Goal: Task Accomplishment & Management: Manage account settings

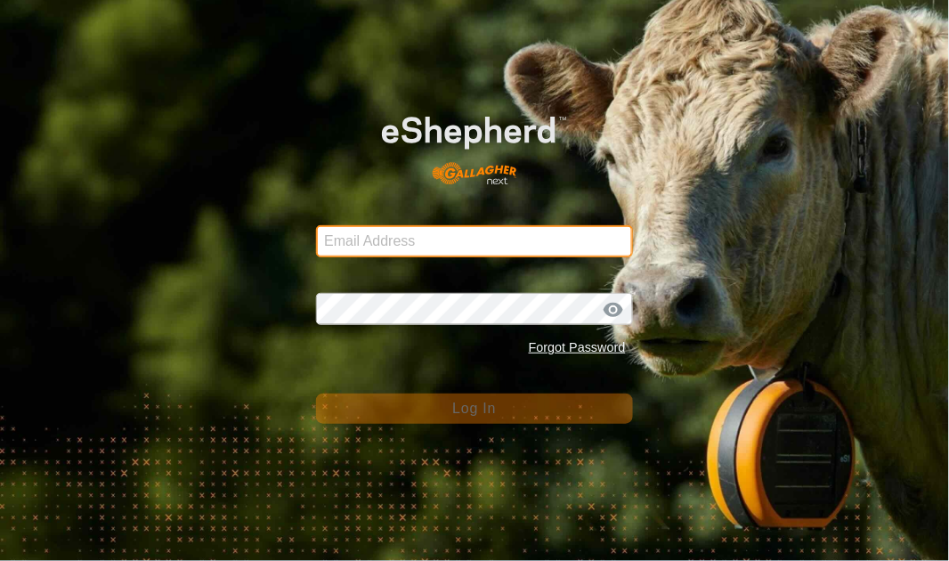
type input "[EMAIL_ADDRESS][DOMAIN_NAME]"
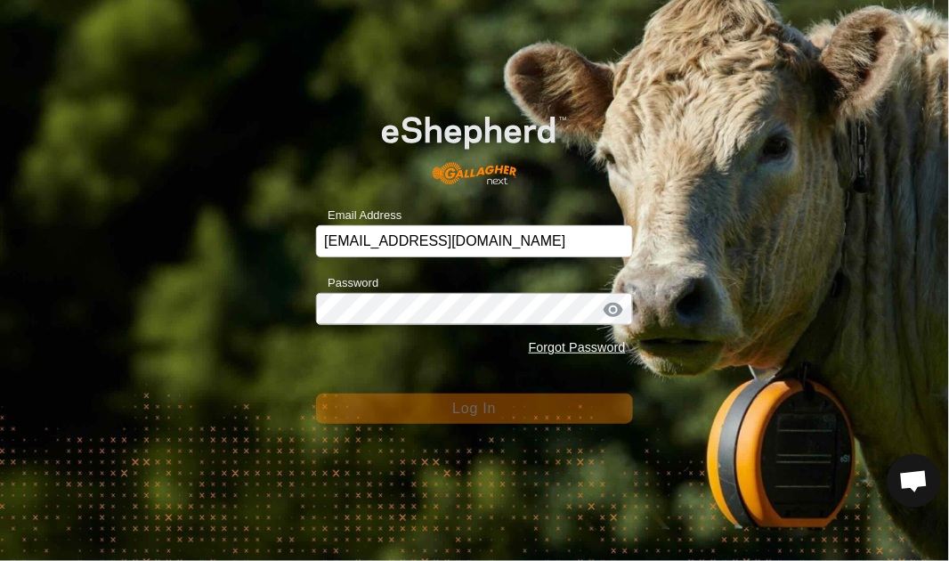
scroll to position [6752, 0]
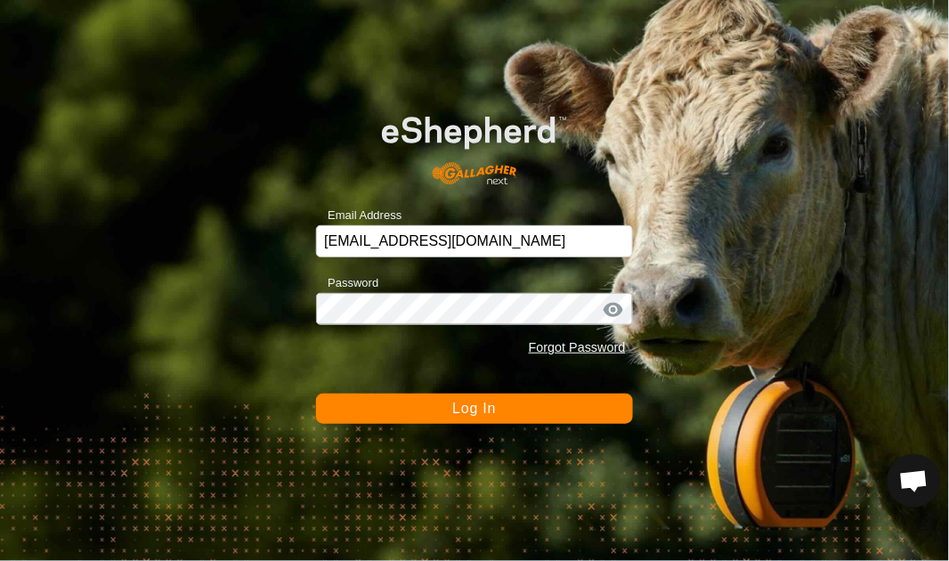
click at [474, 412] on span "Log In" at bounding box center [474, 408] width 44 height 15
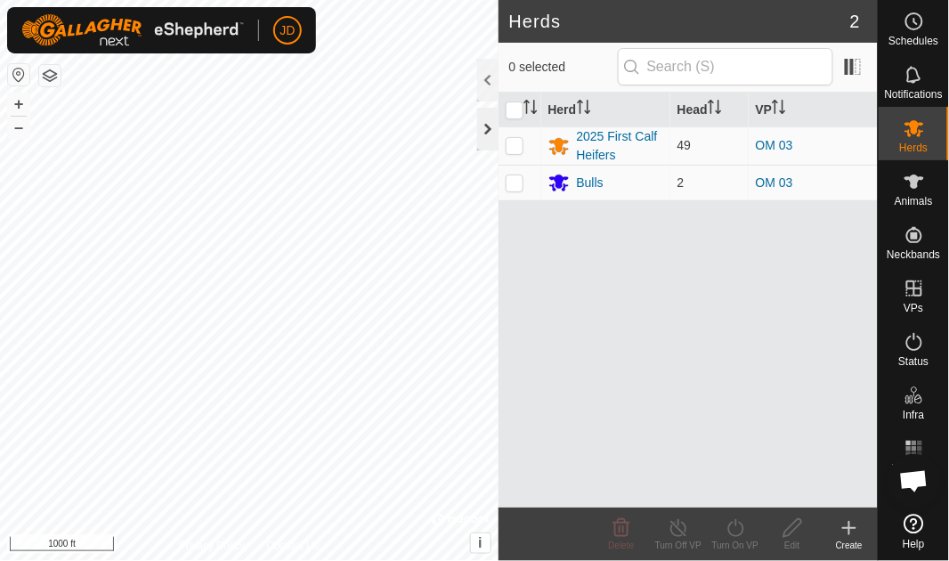
click at [490, 129] on div at bounding box center [487, 129] width 21 height 43
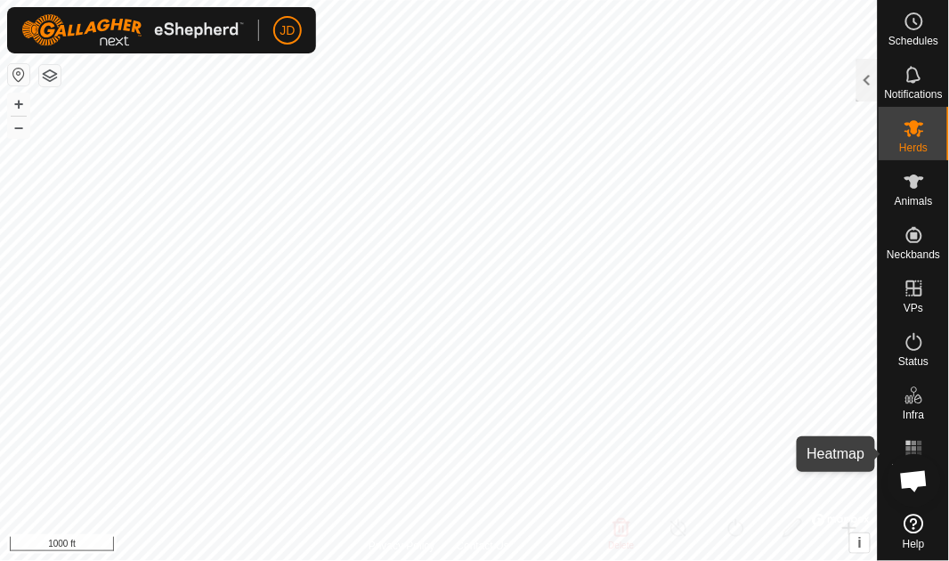
click at [919, 443] on rect at bounding box center [919, 443] width 4 height 4
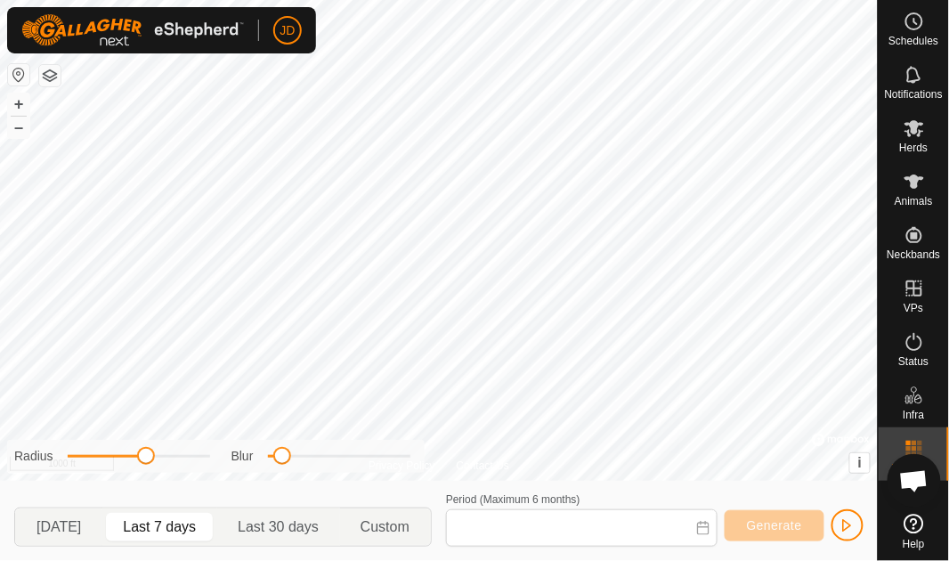
type input "[DATE] - [DATE]"
